Goal: Navigation & Orientation: Find specific page/section

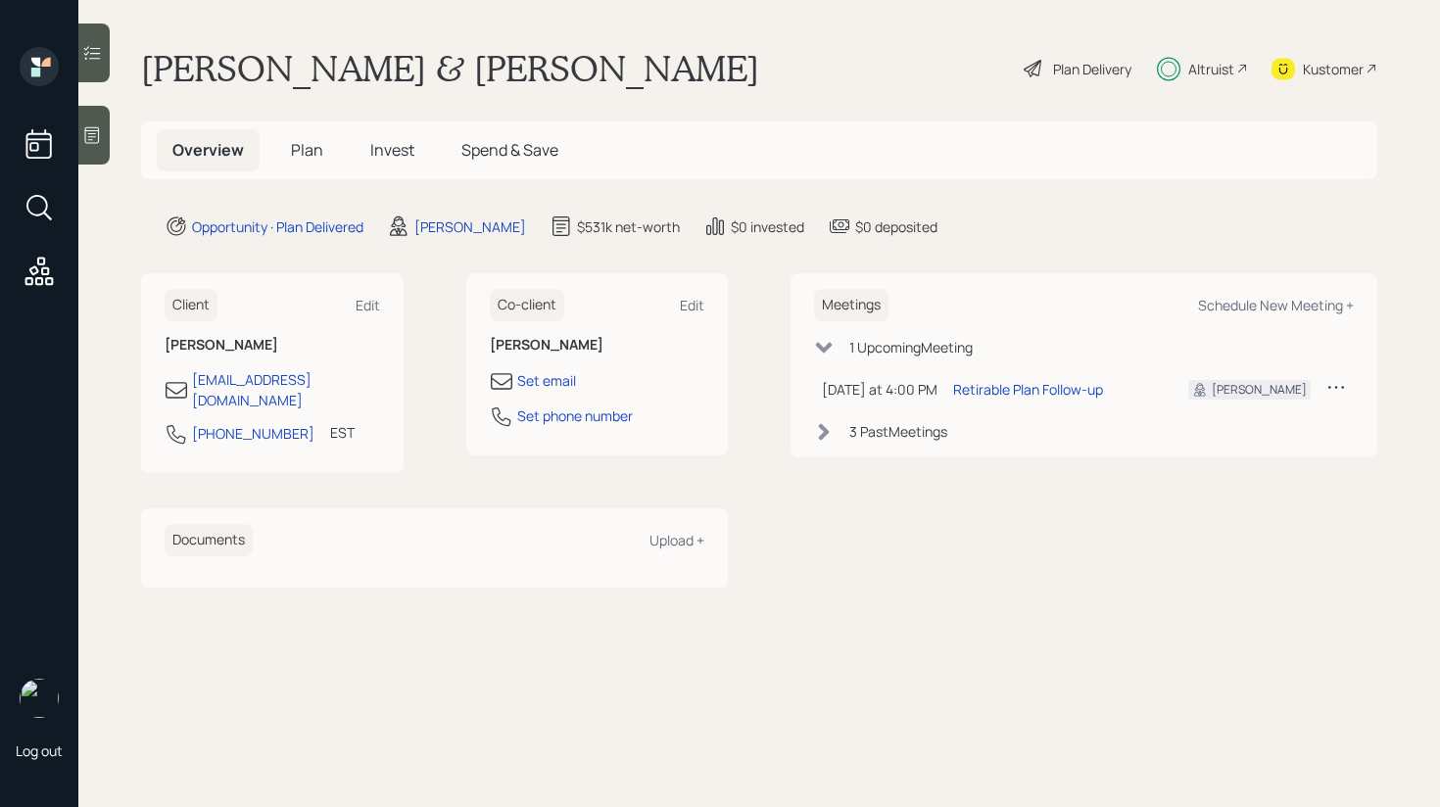
click at [103, 136] on div at bounding box center [93, 135] width 31 height 59
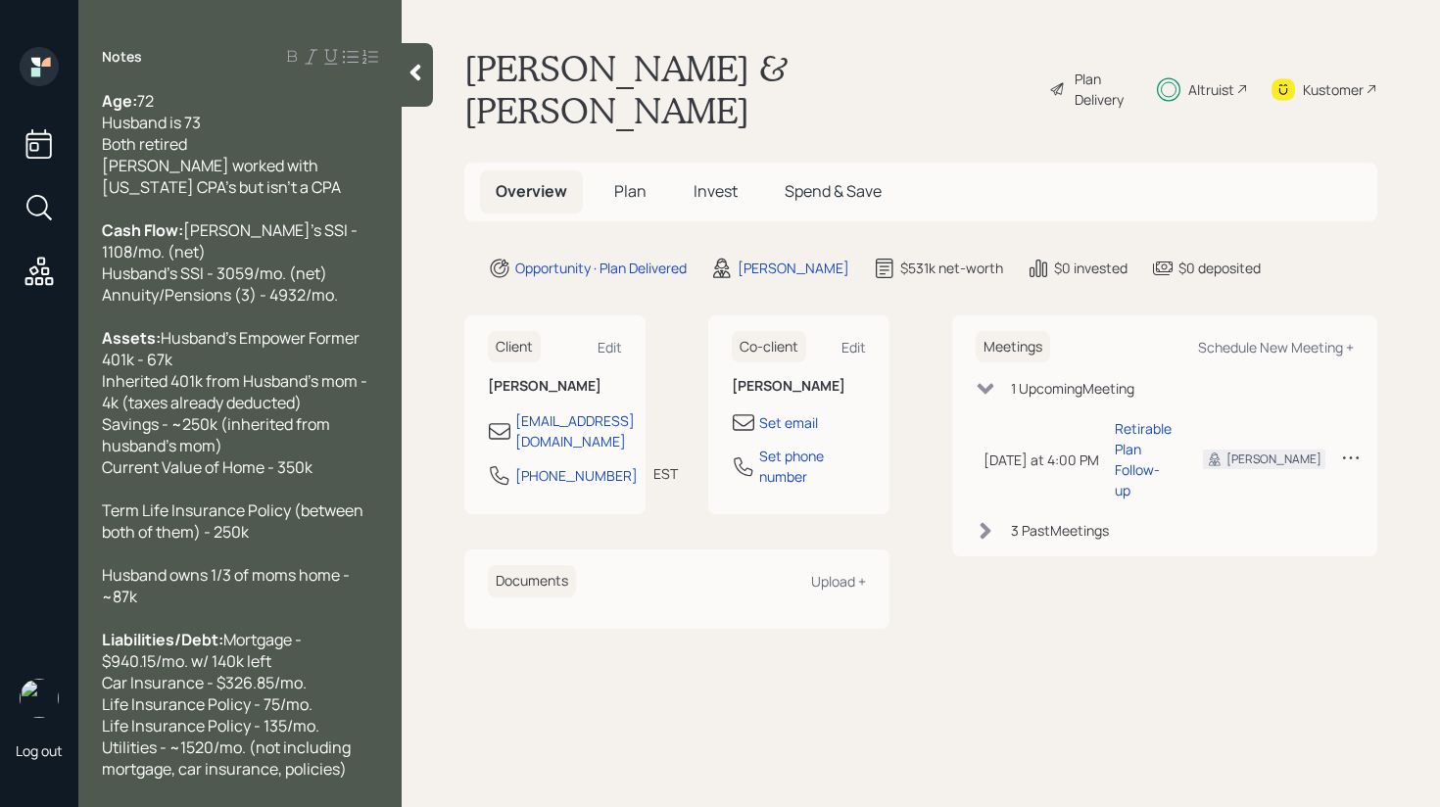
scroll to position [512, 0]
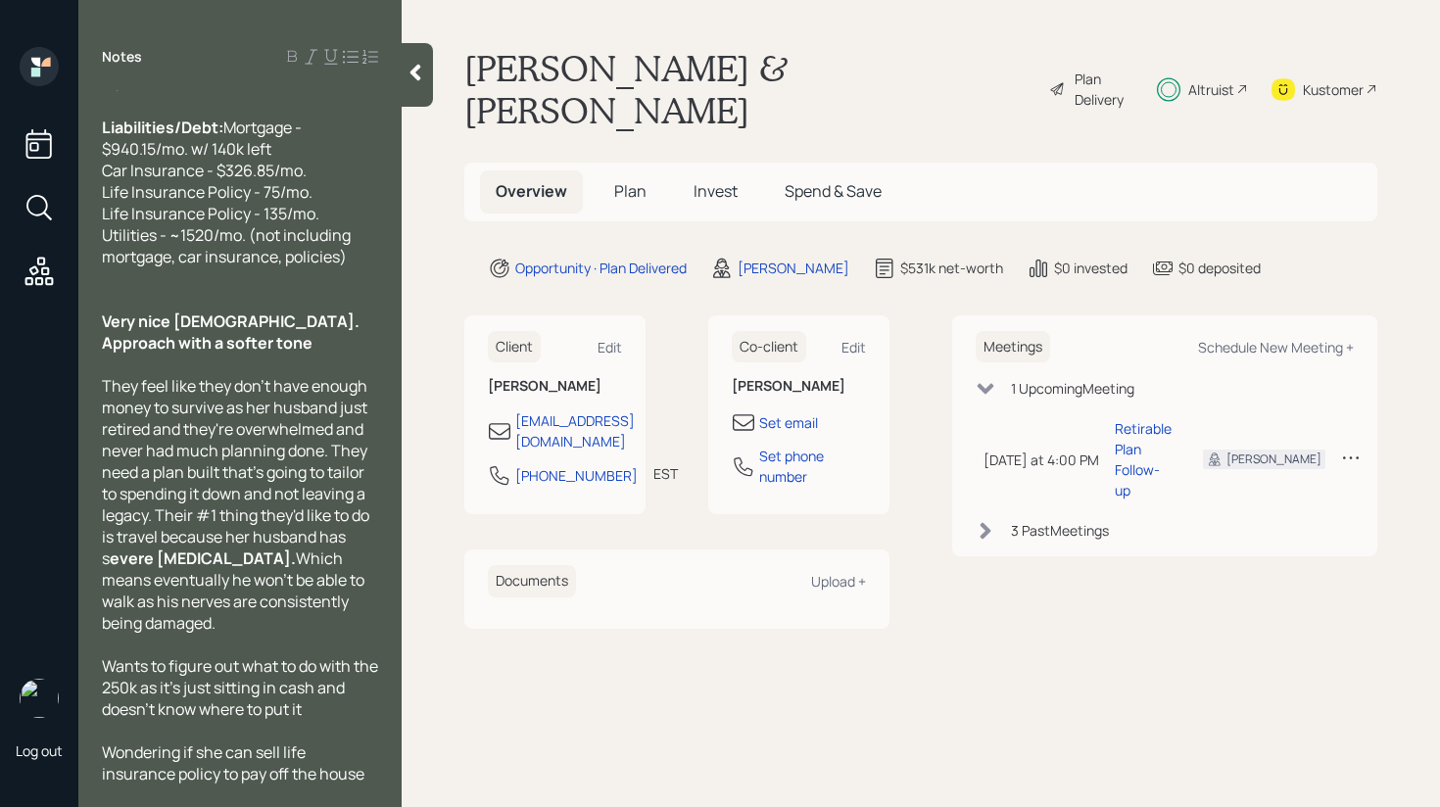
click at [424, 87] on div at bounding box center [417, 75] width 31 height 64
